Goal: Information Seeking & Learning: Learn about a topic

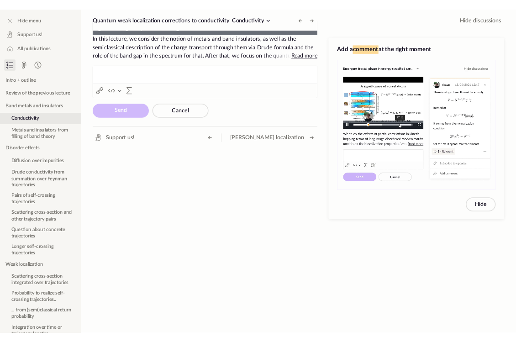
scroll to position [301, 0]
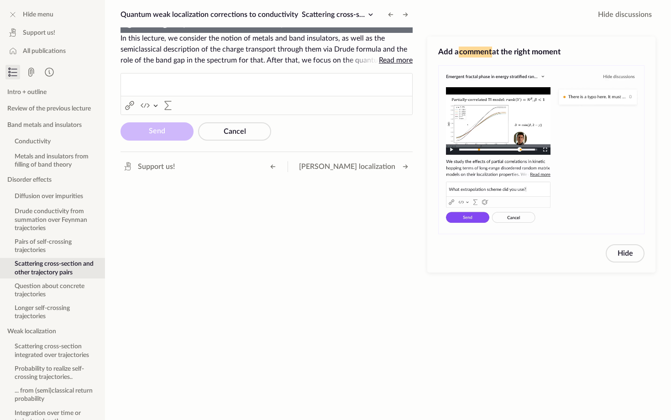
click at [124, 29] on img "Video Player" at bounding box center [129, 24] width 10 height 10
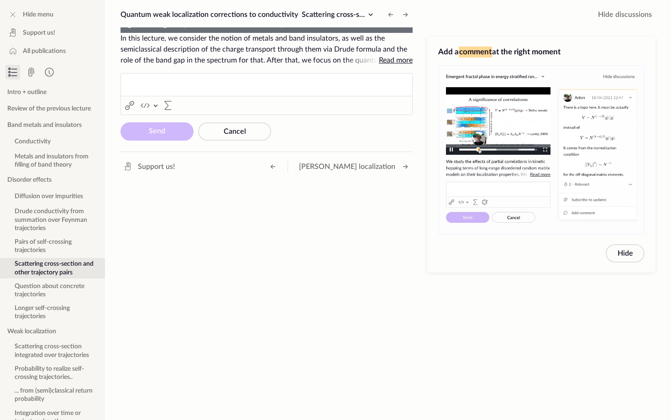
click at [124, 29] on img "Video Player" at bounding box center [129, 24] width 10 height 10
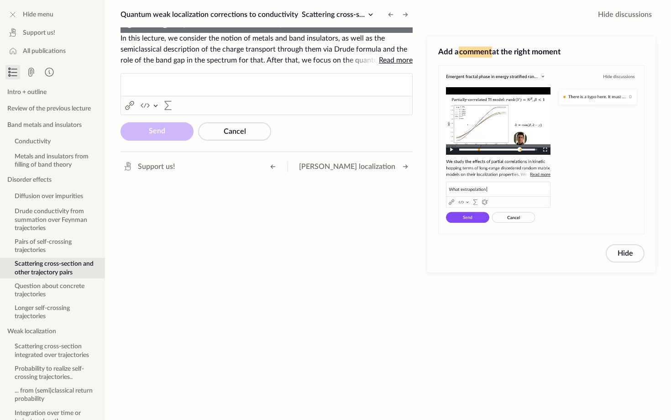
click at [124, 29] on img "Video Player" at bounding box center [129, 24] width 10 height 10
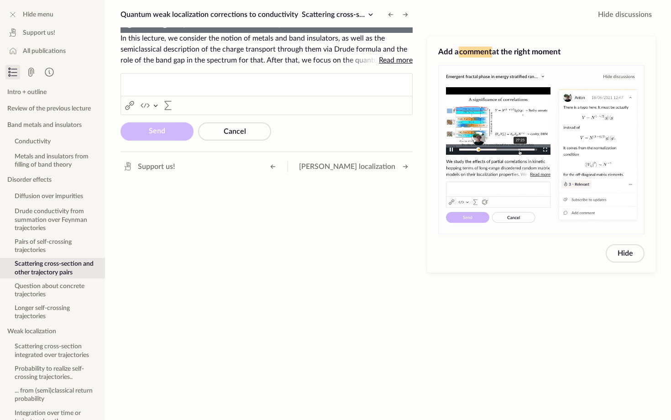
click at [124, 29] on img "Video Player" at bounding box center [129, 24] width 10 height 10
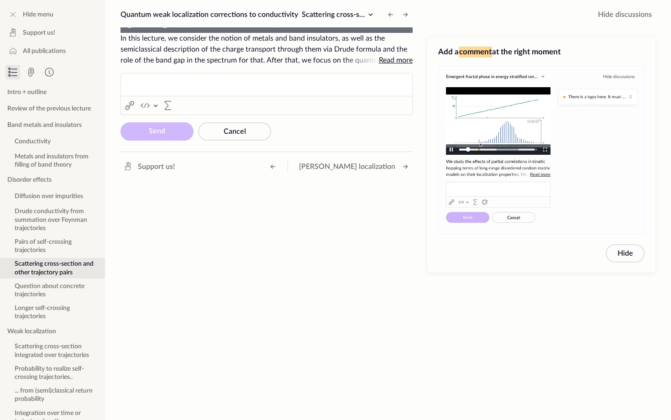
click at [124, 29] on img "Video Player" at bounding box center [129, 24] width 10 height 10
click at [147, 24] on span "Video Player" at bounding box center [147, 24] width 0 height 0
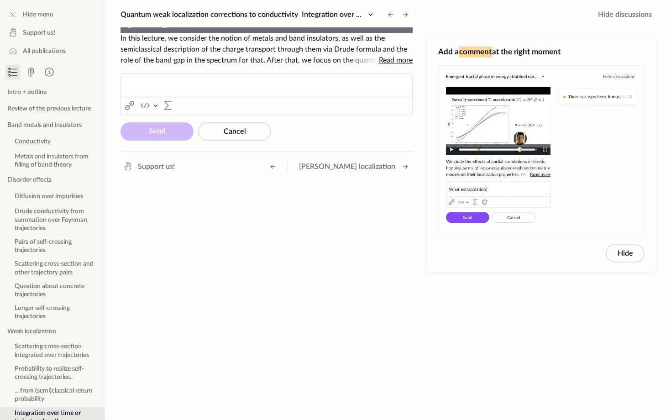
click at [160, 29] on img "Video Player" at bounding box center [165, 24] width 10 height 10
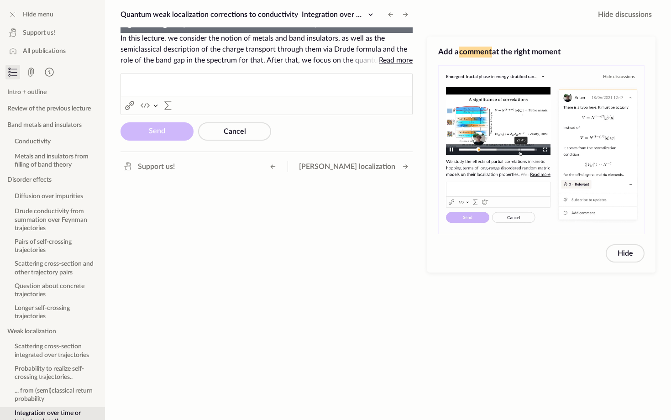
click at [160, 29] on img "Video Player" at bounding box center [165, 24] width 10 height 10
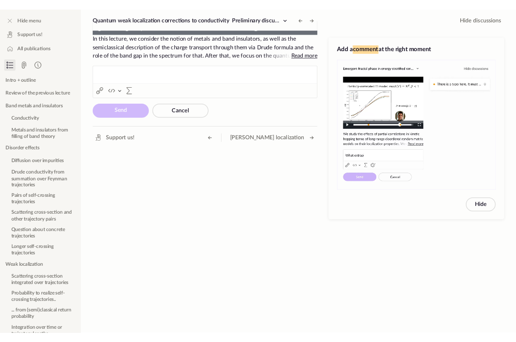
scroll to position [333, 0]
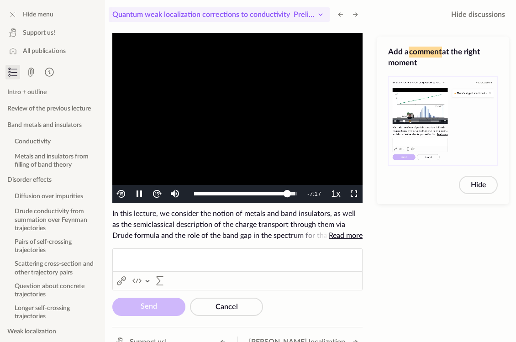
click at [313, 16] on span "Preliminary discussion of [PERSON_NAME] localization" at bounding box center [382, 14] width 179 height 7
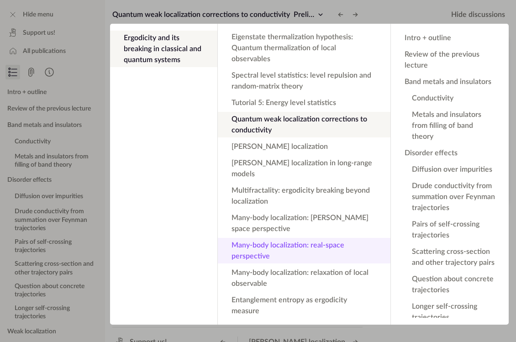
scroll to position [369, 0]
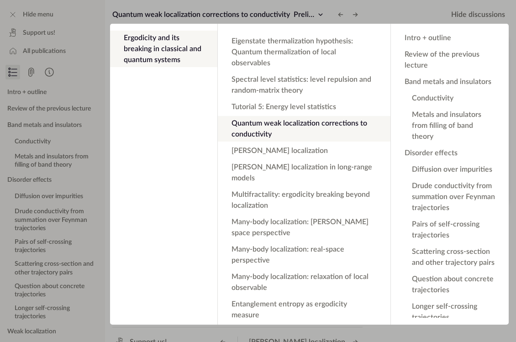
click at [238, 116] on button "Quantum weak localization corrections to conductivity" at bounding box center [304, 129] width 173 height 26
click at [111, 7] on app-backdrop at bounding box center [258, 171] width 516 height 342
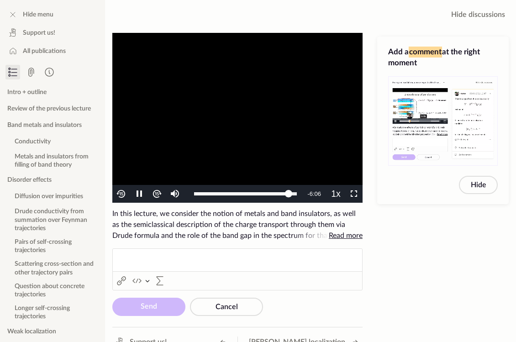
scroll to position [15, 0]
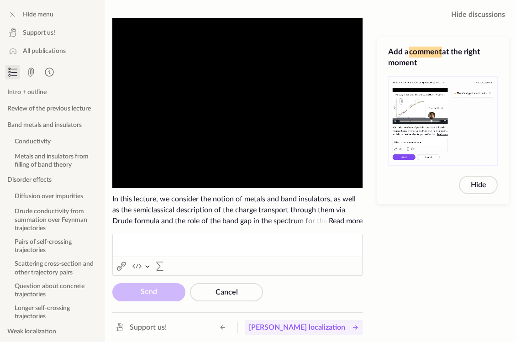
click at [309, 328] on span "[PERSON_NAME] localization" at bounding box center [297, 327] width 96 height 11
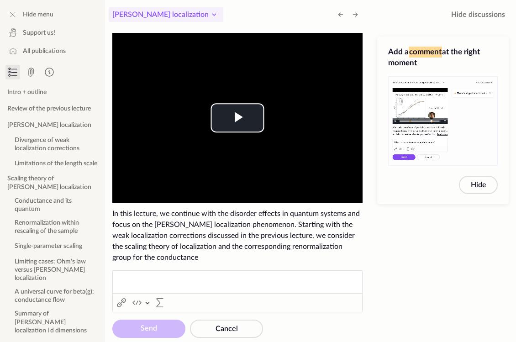
click at [209, 19] on icon at bounding box center [214, 14] width 11 height 11
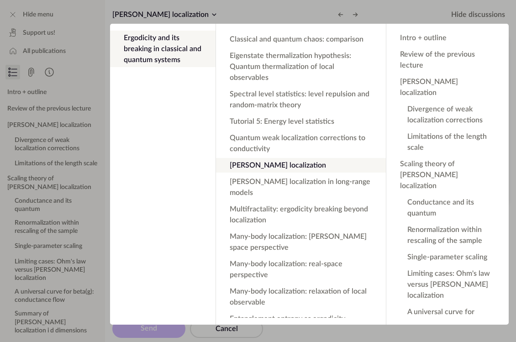
scroll to position [379, 0]
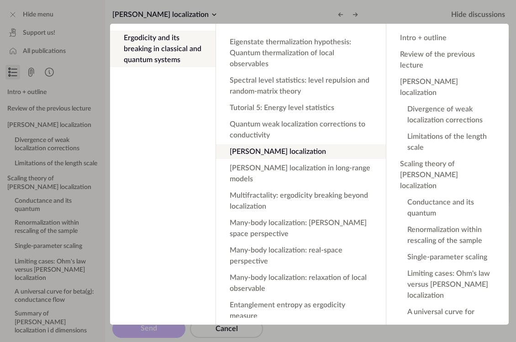
click at [175, 18] on app-backdrop at bounding box center [258, 171] width 516 height 342
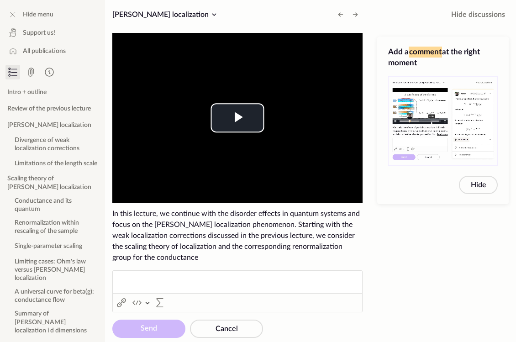
click at [403, 261] on div "Add a comment at the right moment Hide" at bounding box center [443, 185] width 146 height 313
